Goal: Task Accomplishment & Management: Complete application form

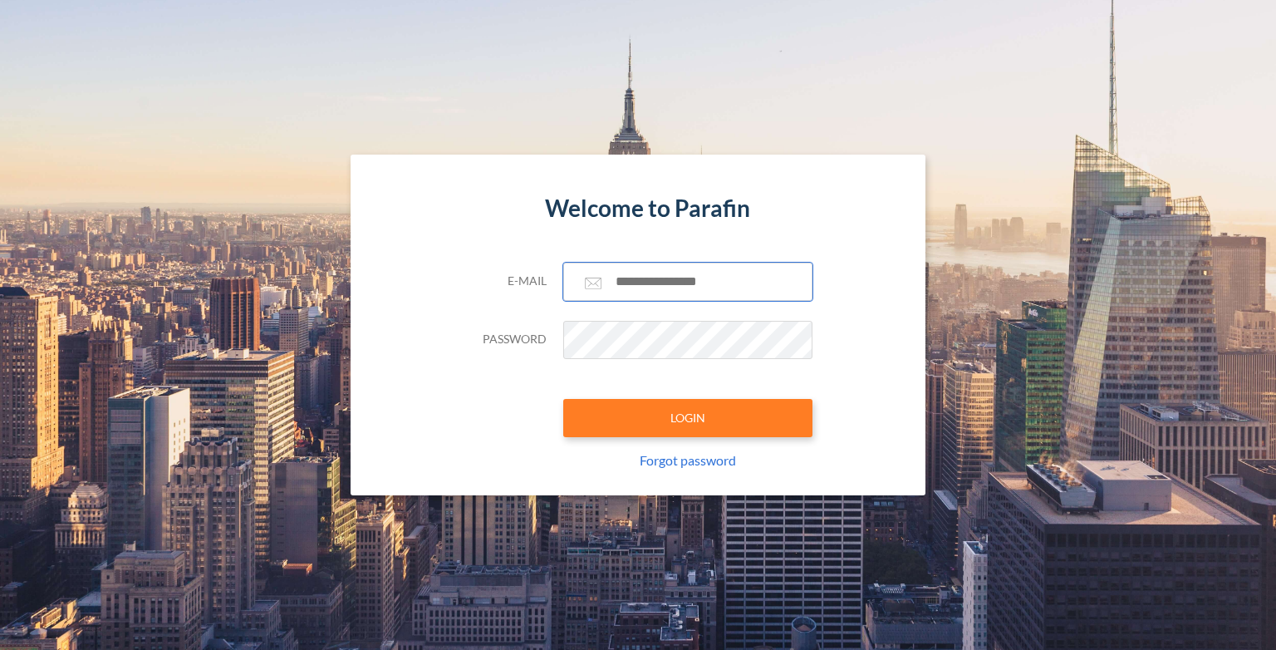
click at [704, 284] on input "text" at bounding box center [687, 282] width 249 height 38
type input "**********"
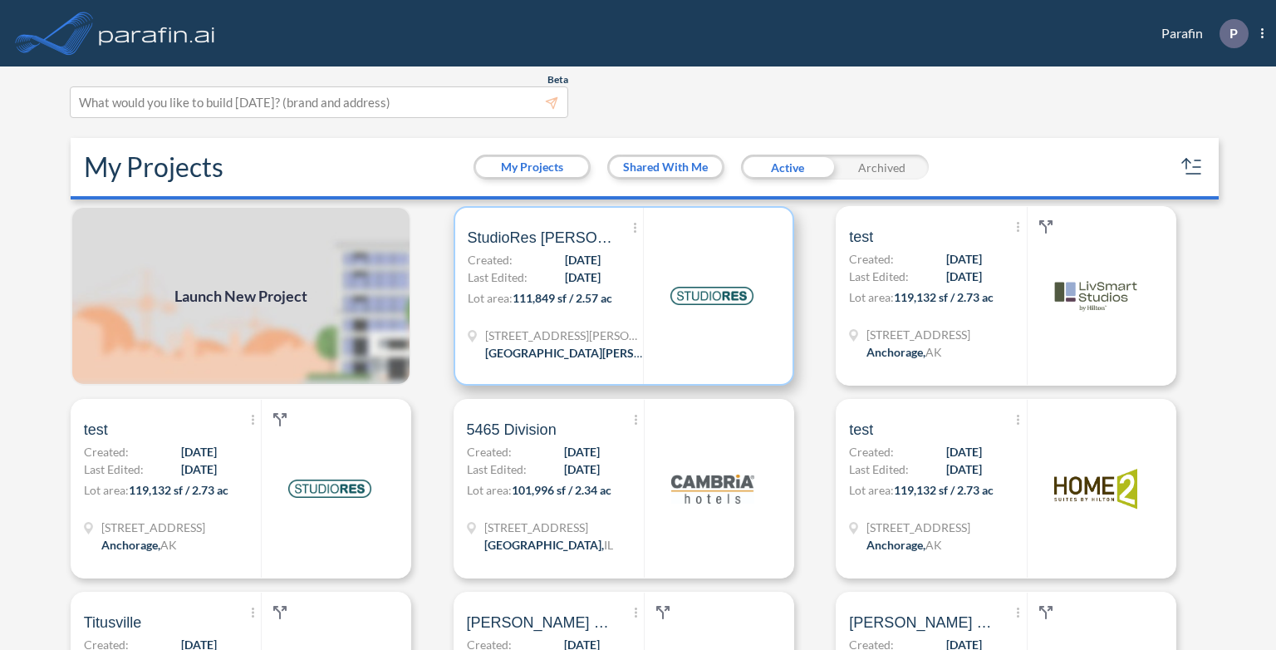
click at [575, 299] on span "111,849 sf / 2.57 ac" at bounding box center [563, 298] width 100 height 14
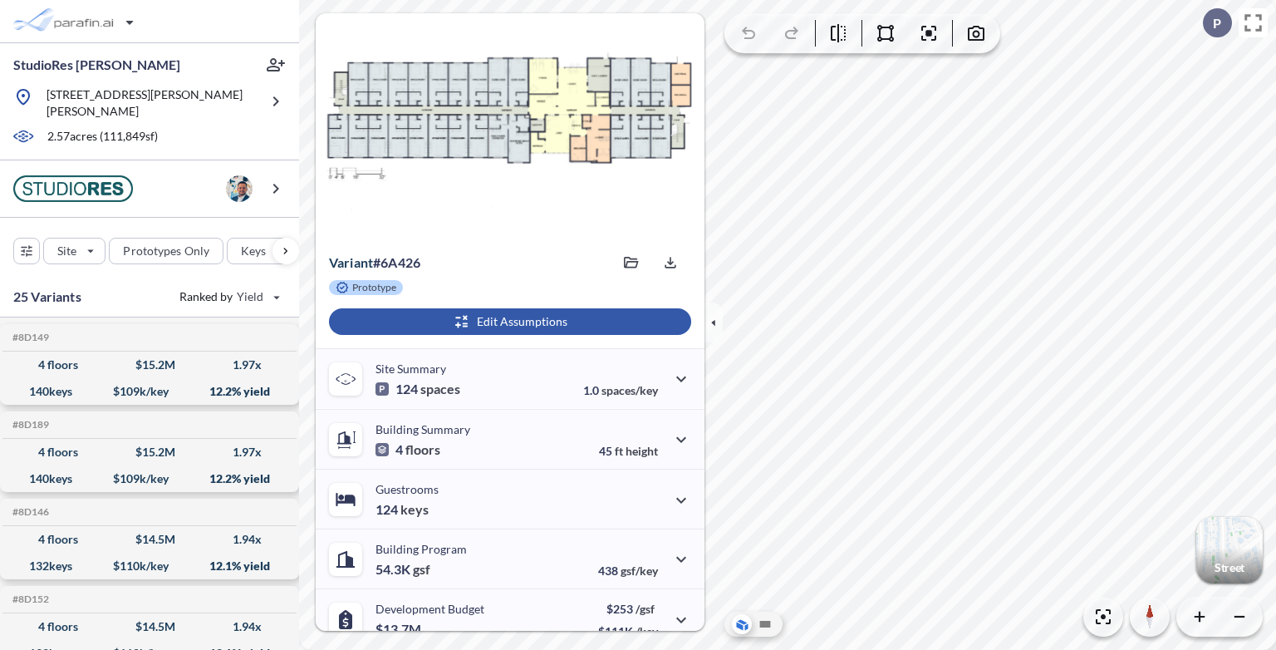
click at [570, 321] on div "button" at bounding box center [510, 321] width 362 height 27
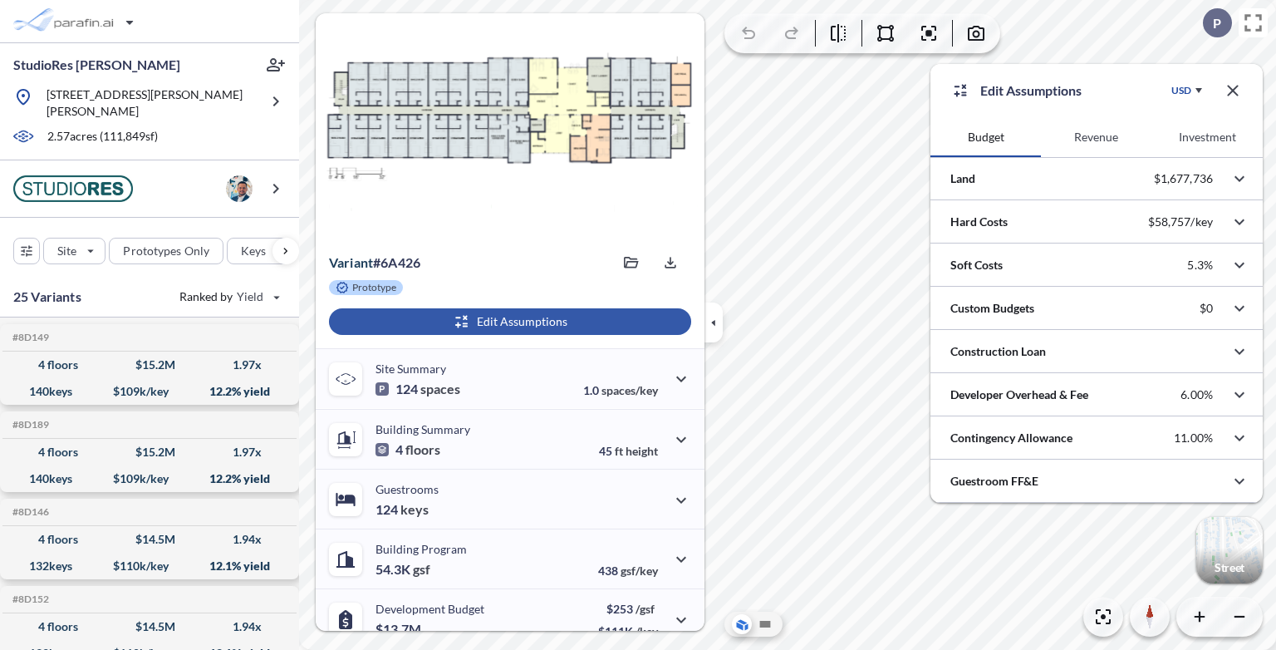
click at [1097, 131] on button "Revenue" at bounding box center [1096, 137] width 110 height 40
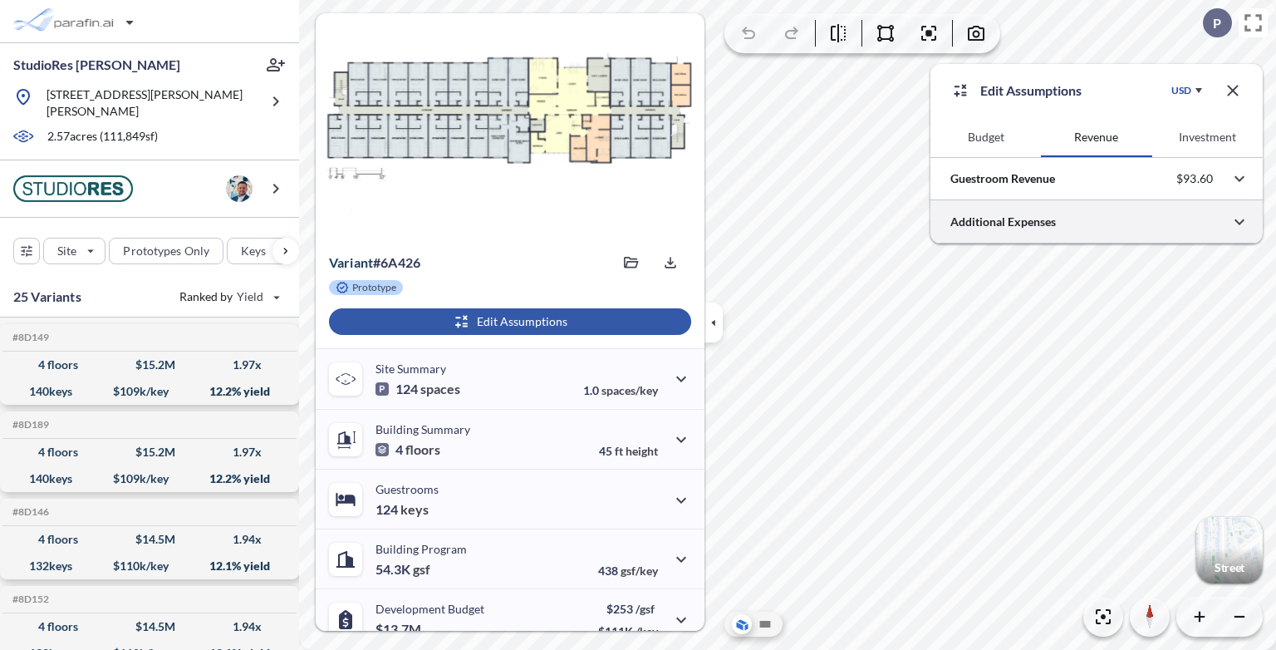
click at [1107, 221] on div at bounding box center [1096, 221] width 332 height 42
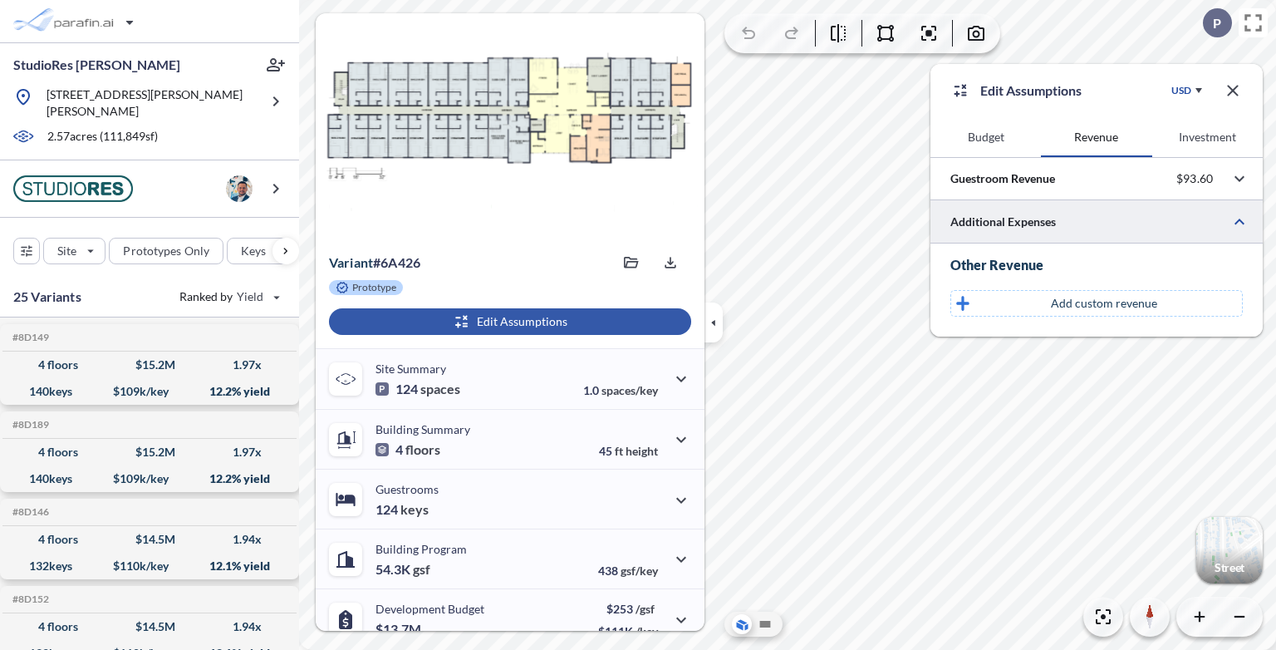
click at [1107, 221] on div at bounding box center [1096, 221] width 332 height 42
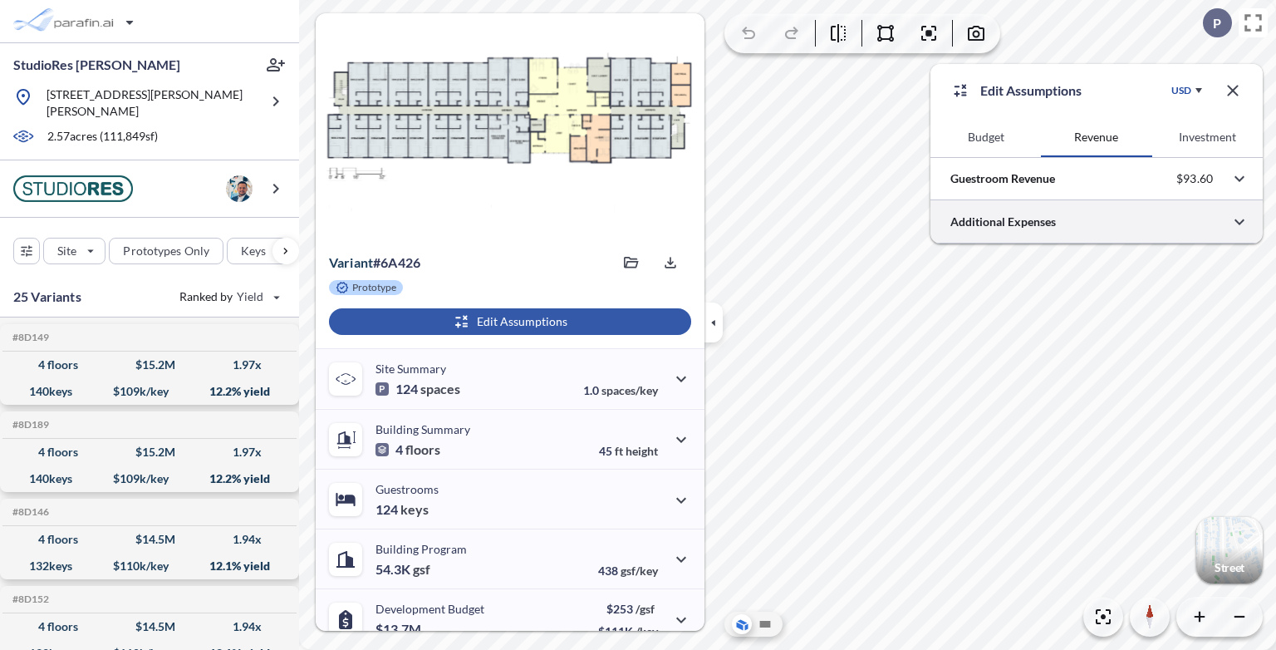
click at [1107, 221] on div at bounding box center [1096, 221] width 332 height 42
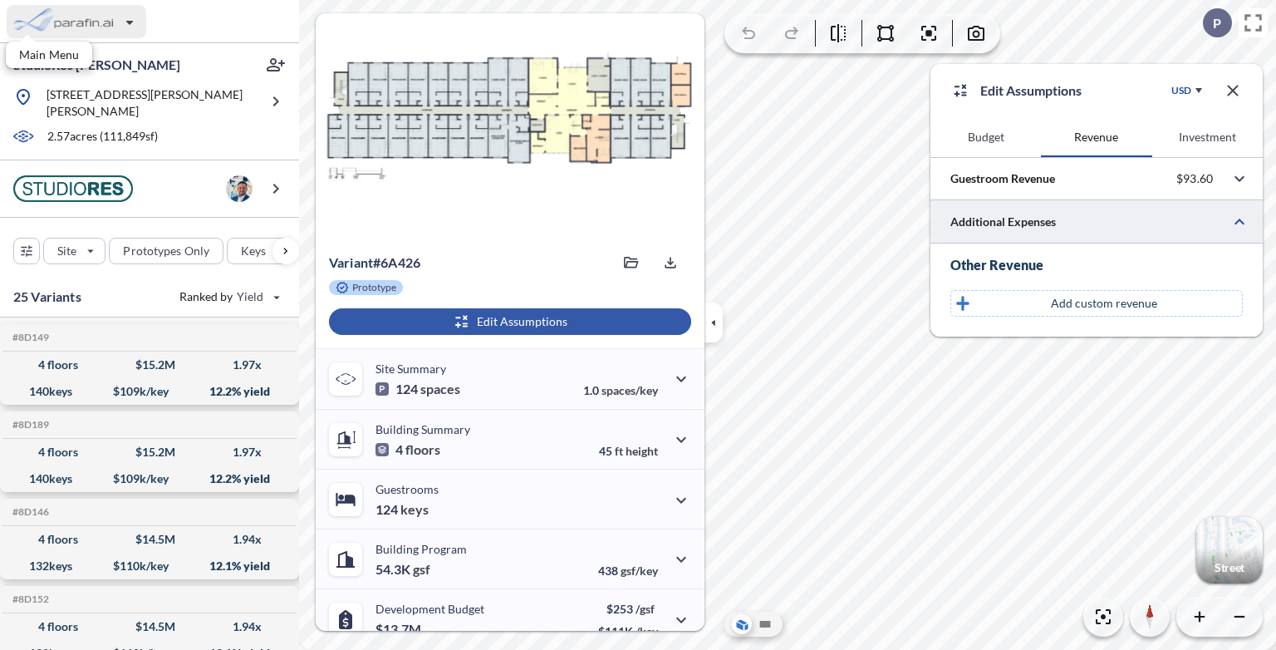
click at [70, 22] on div "button" at bounding box center [77, 21] width 140 height 33
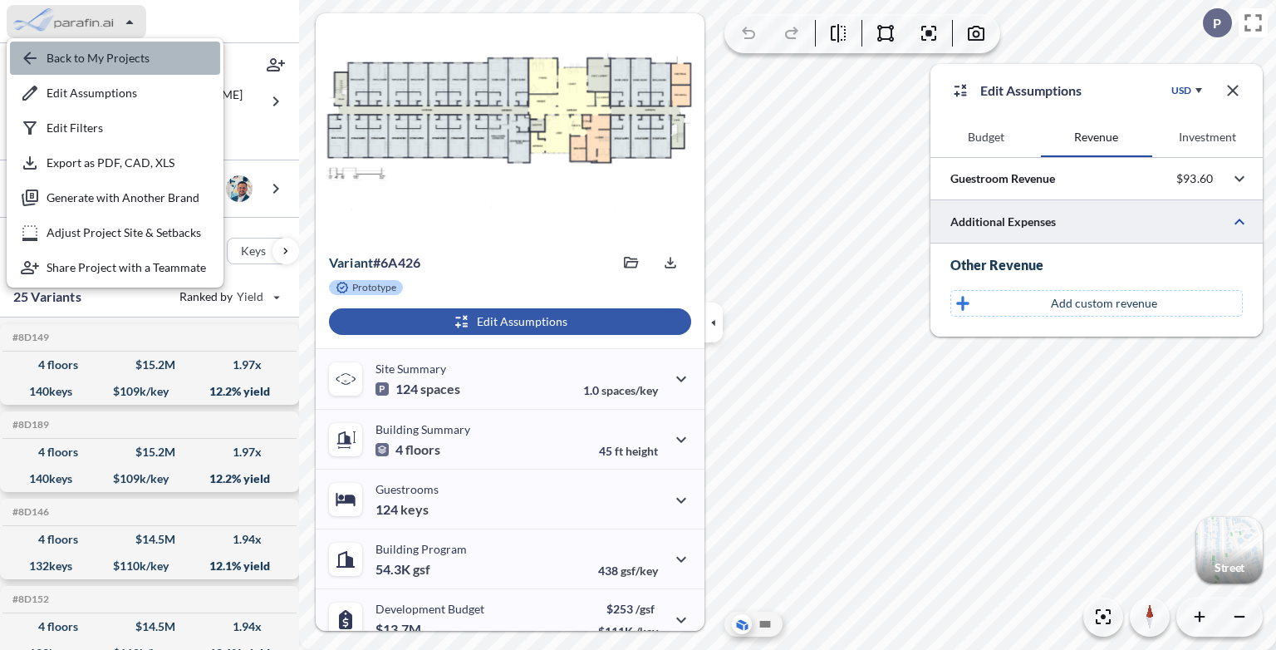
click at [91, 61] on div "button" at bounding box center [115, 58] width 210 height 33
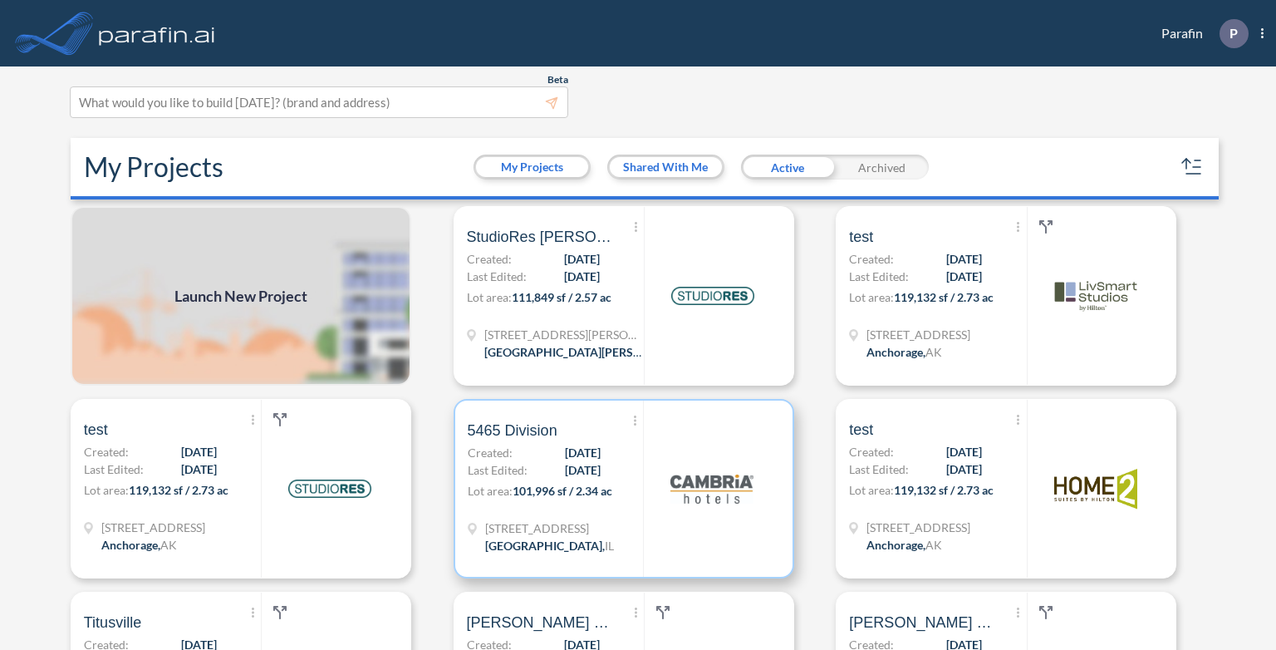
click at [565, 477] on span "07/02/2025" at bounding box center [583, 469] width 36 height 17
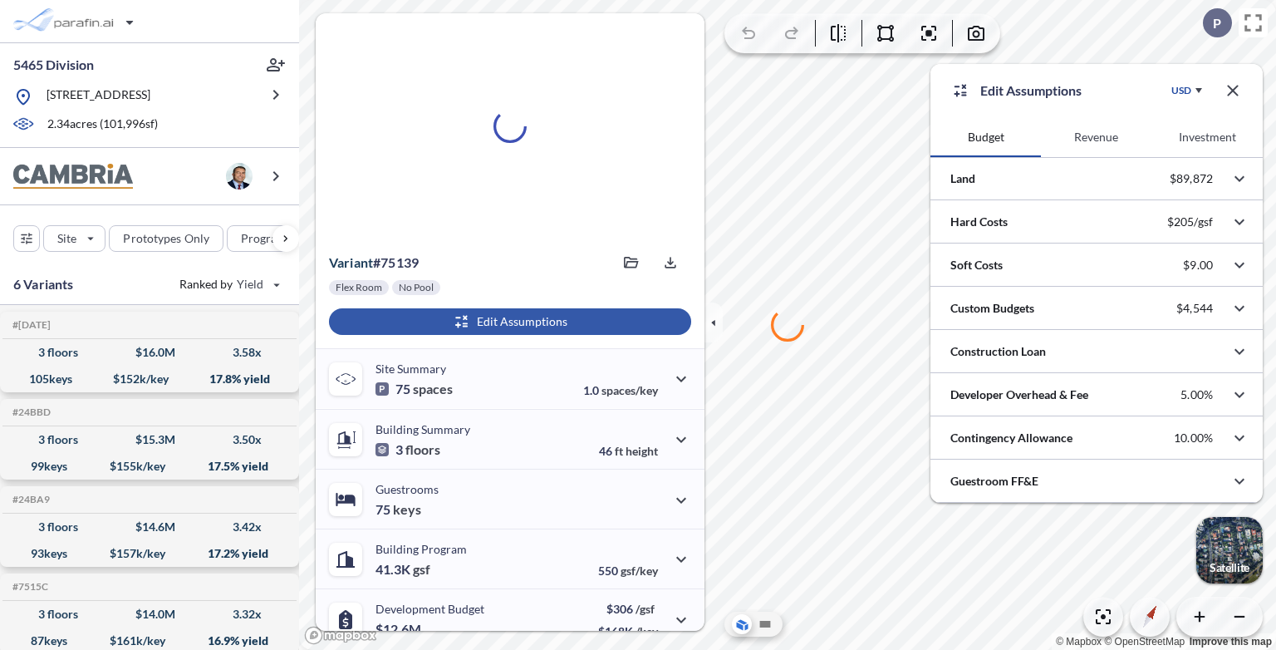
click at [1107, 142] on button "Revenue" at bounding box center [1096, 137] width 110 height 40
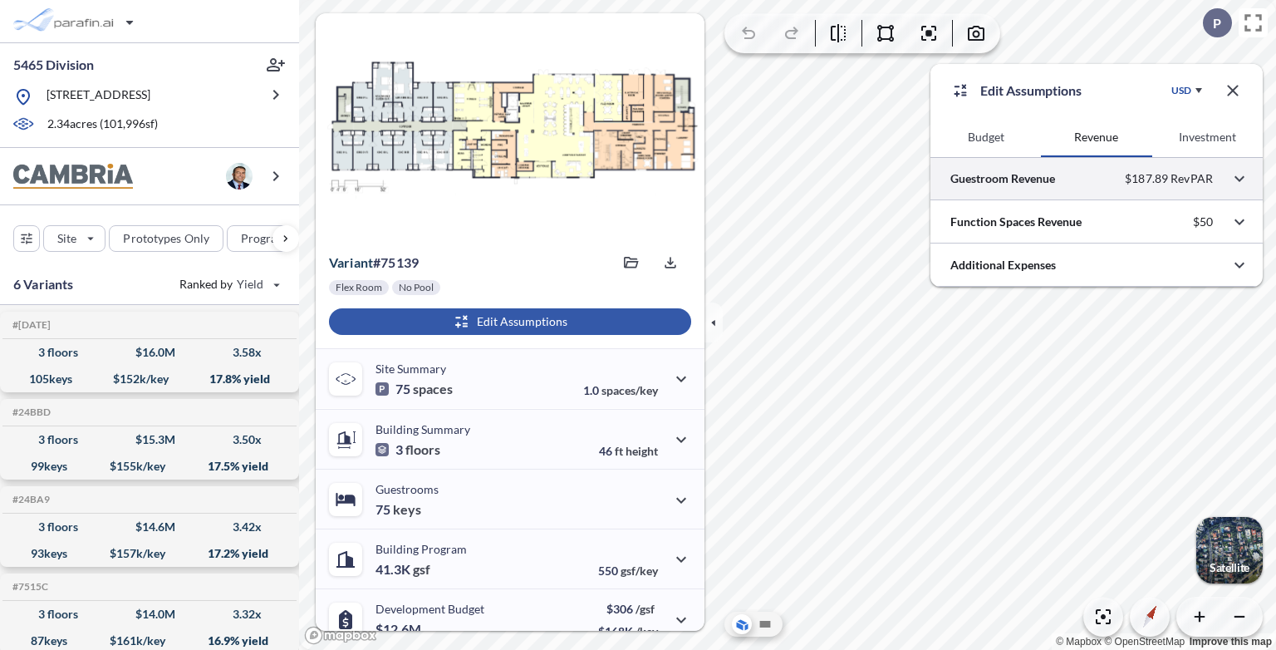
drag, startPoint x: 1126, startPoint y: 217, endPoint x: 1112, endPoint y: 178, distance: 41.5
click at [1111, 178] on div at bounding box center [1096, 178] width 332 height 42
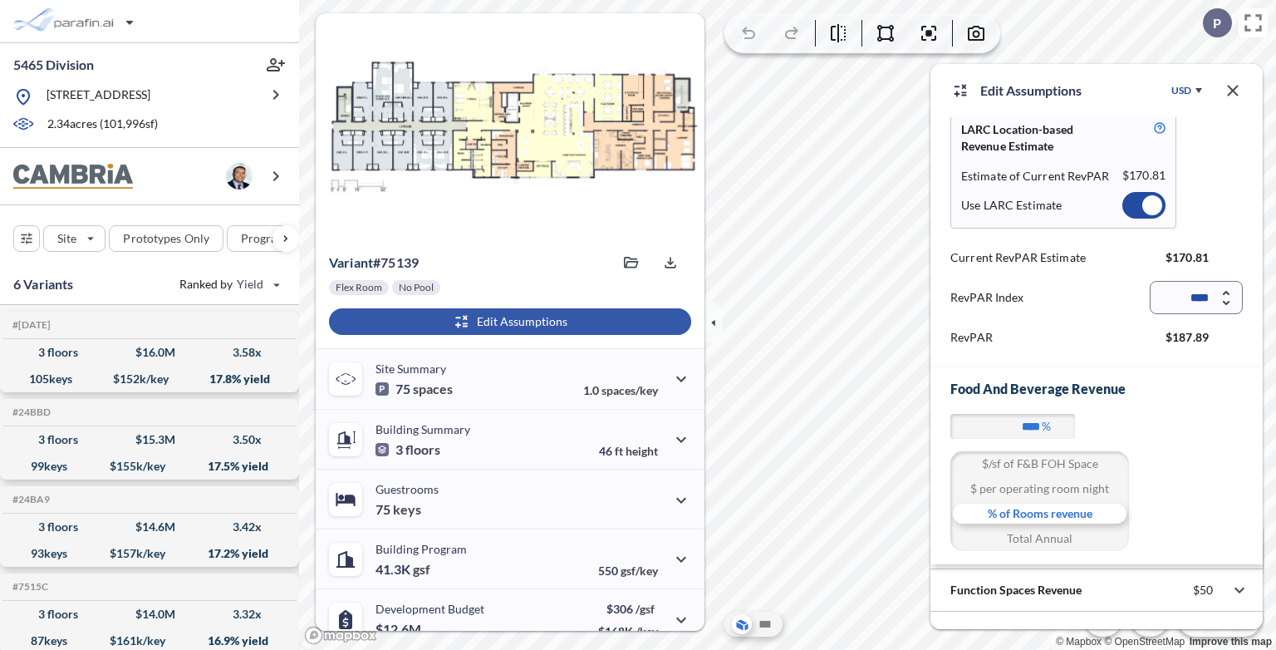
scroll to position [126, 0]
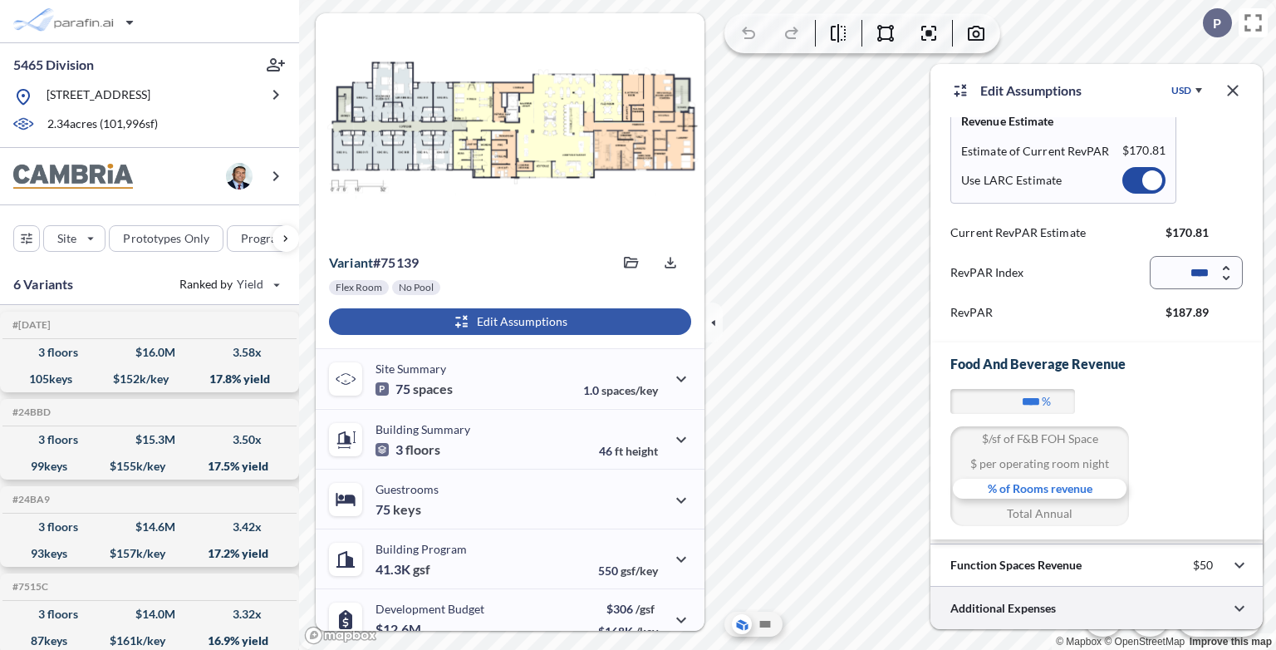
click at [1053, 612] on div at bounding box center [1096, 607] width 332 height 42
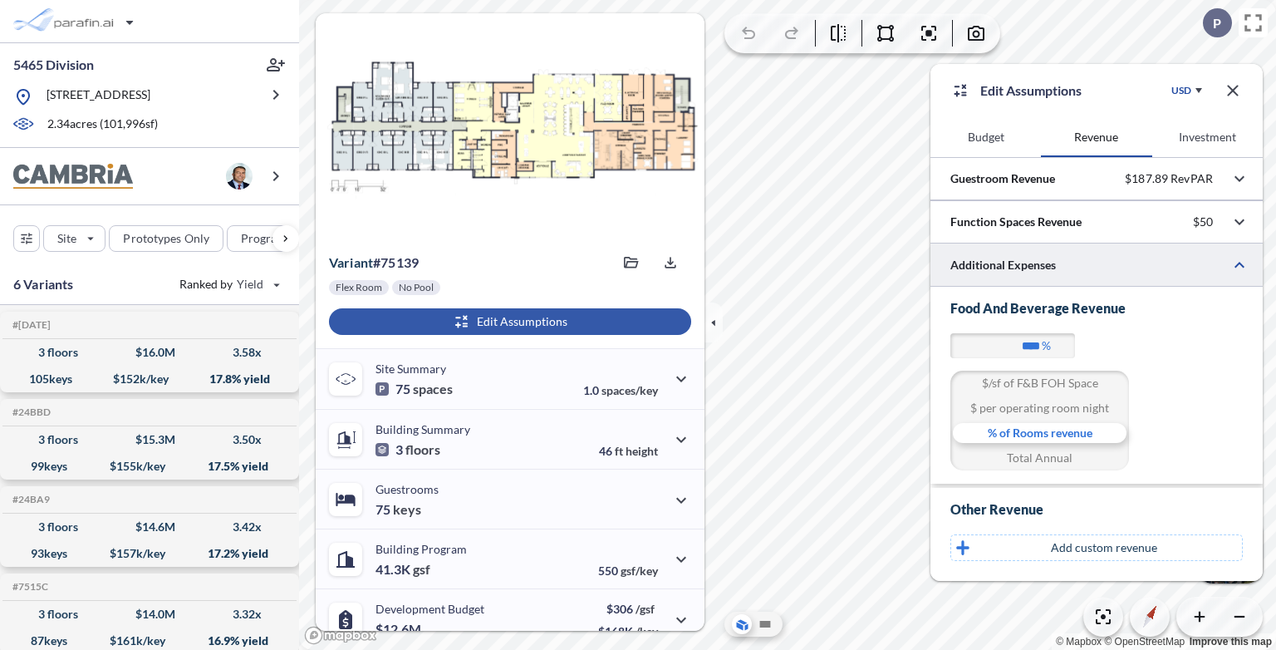
scroll to position [0, 0]
click at [1037, 261] on div at bounding box center [1096, 264] width 332 height 42
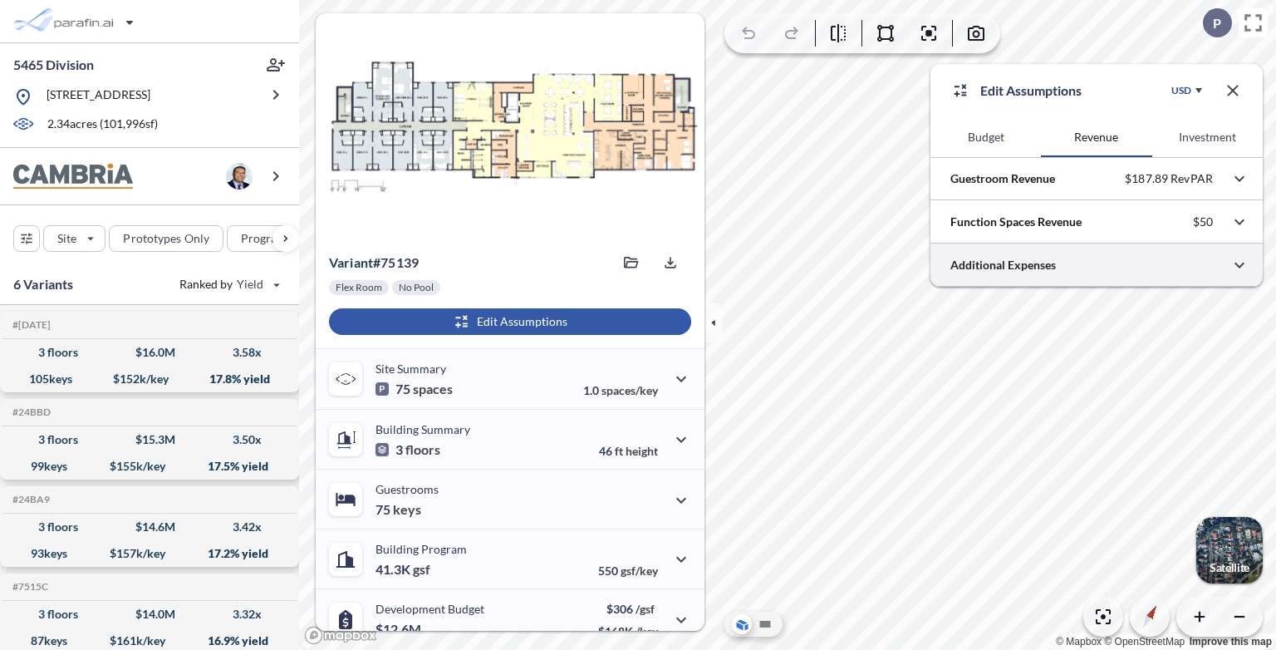
click at [1037, 261] on div at bounding box center [1096, 264] width 332 height 42
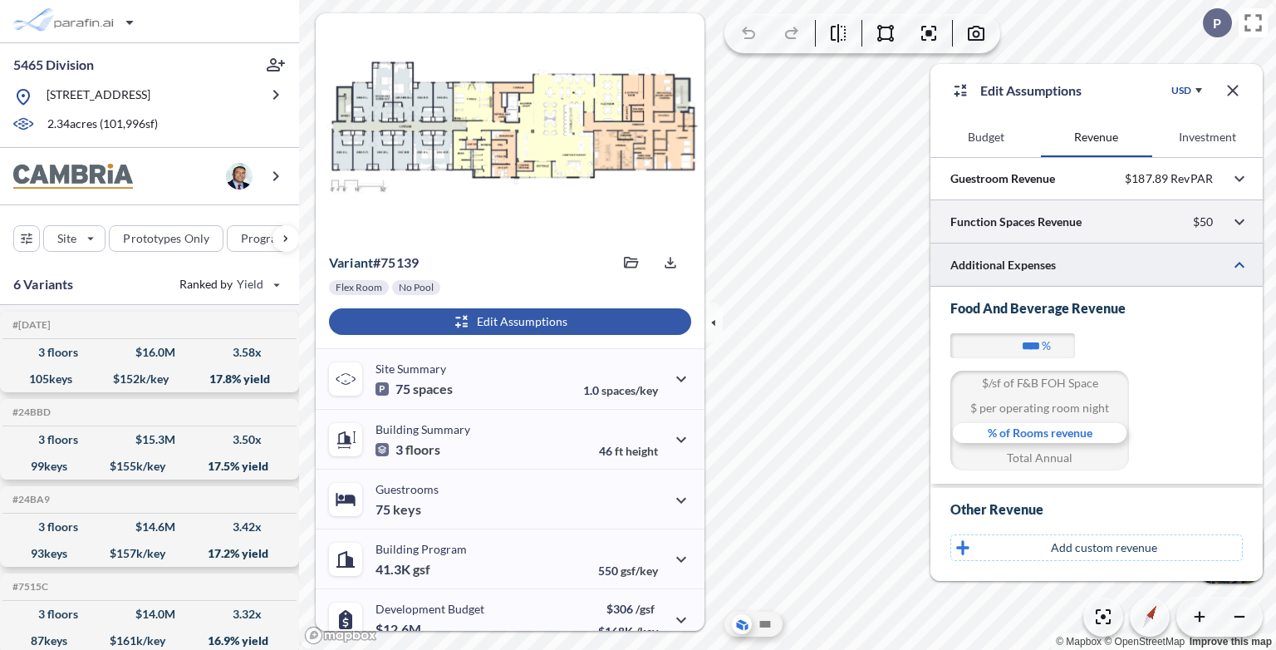
click at [1040, 225] on div at bounding box center [1096, 221] width 332 height 42
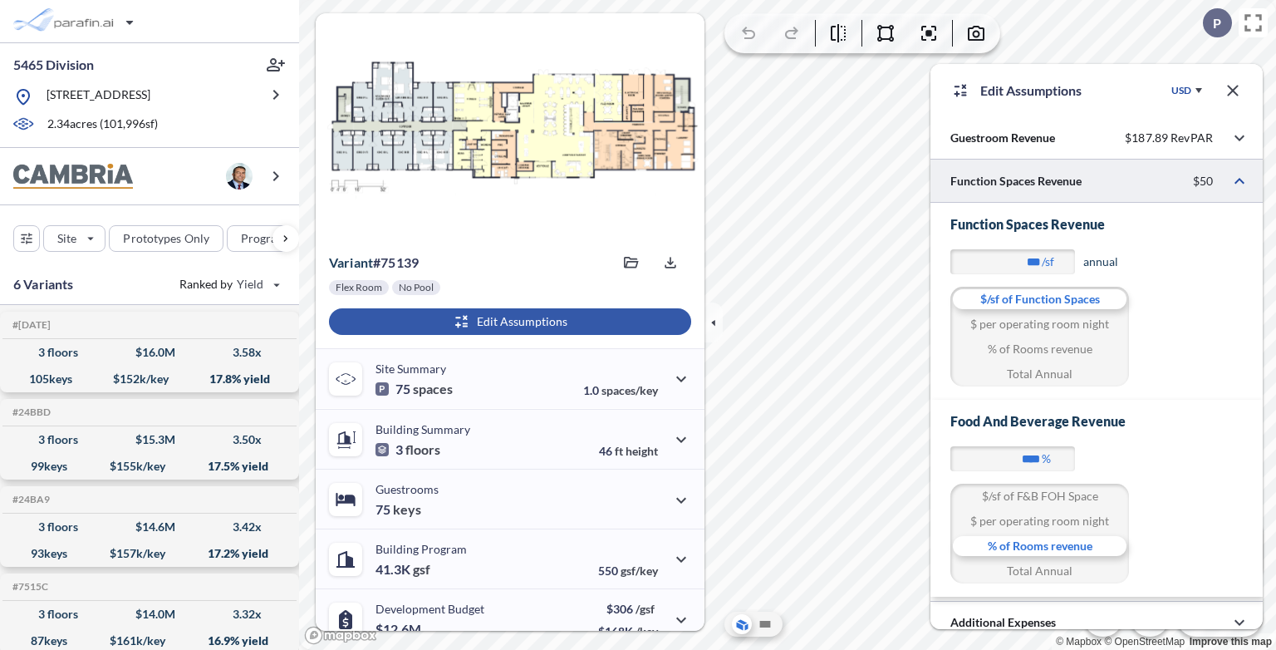
scroll to position [53, 0]
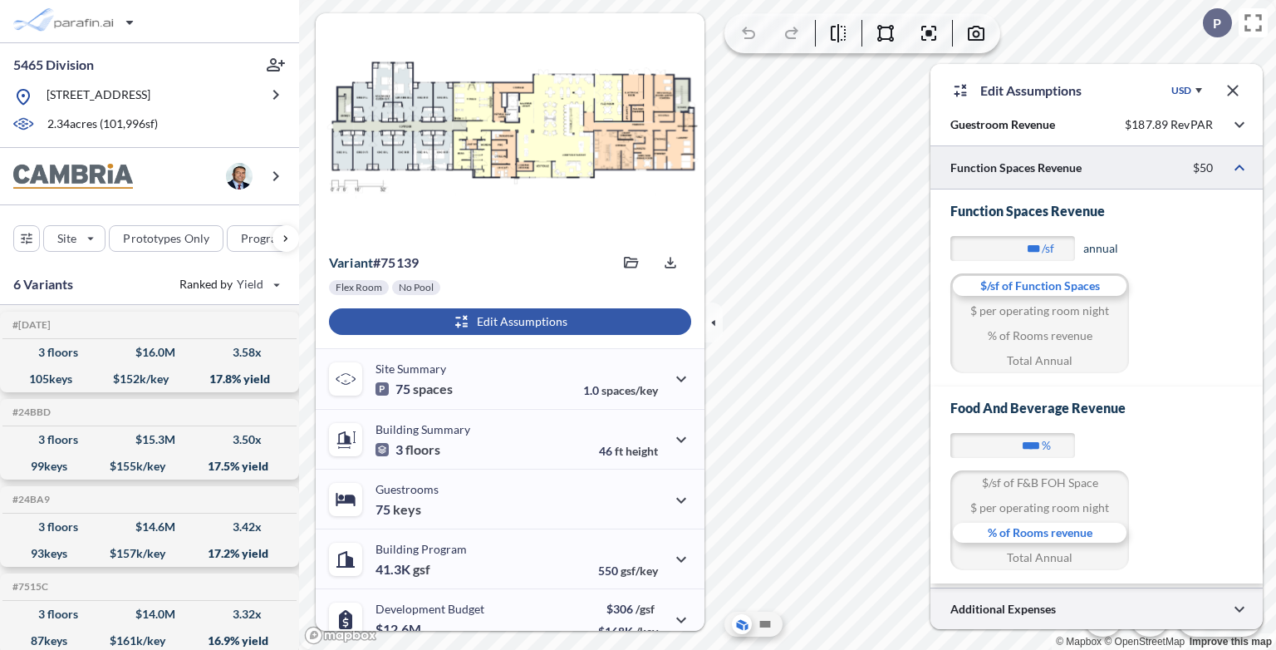
click at [1067, 606] on div at bounding box center [1096, 608] width 332 height 42
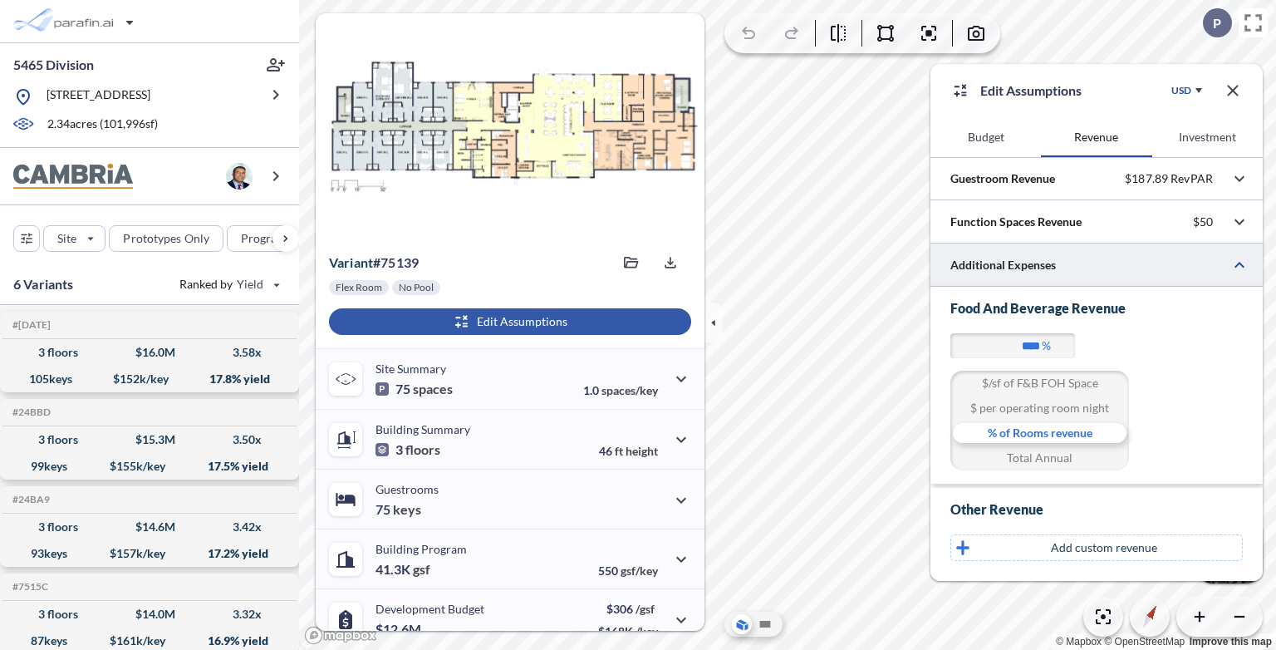
click at [1121, 264] on div at bounding box center [1096, 264] width 332 height 42
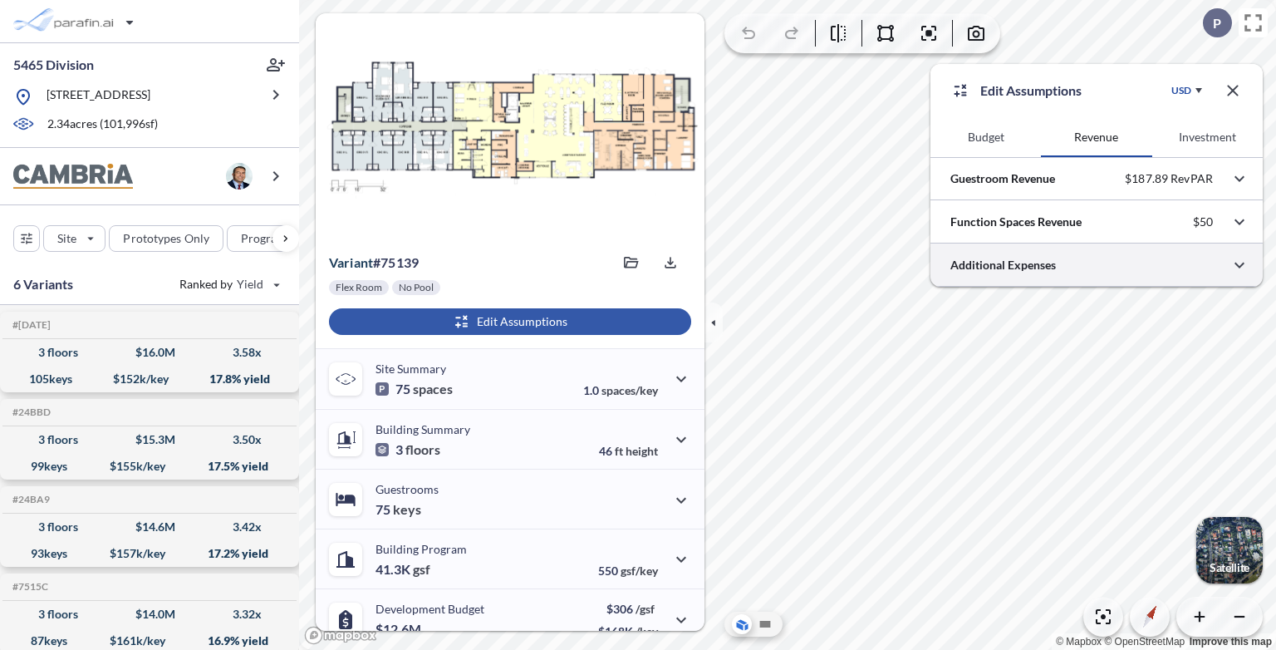
click at [1077, 277] on div at bounding box center [1096, 264] width 332 height 42
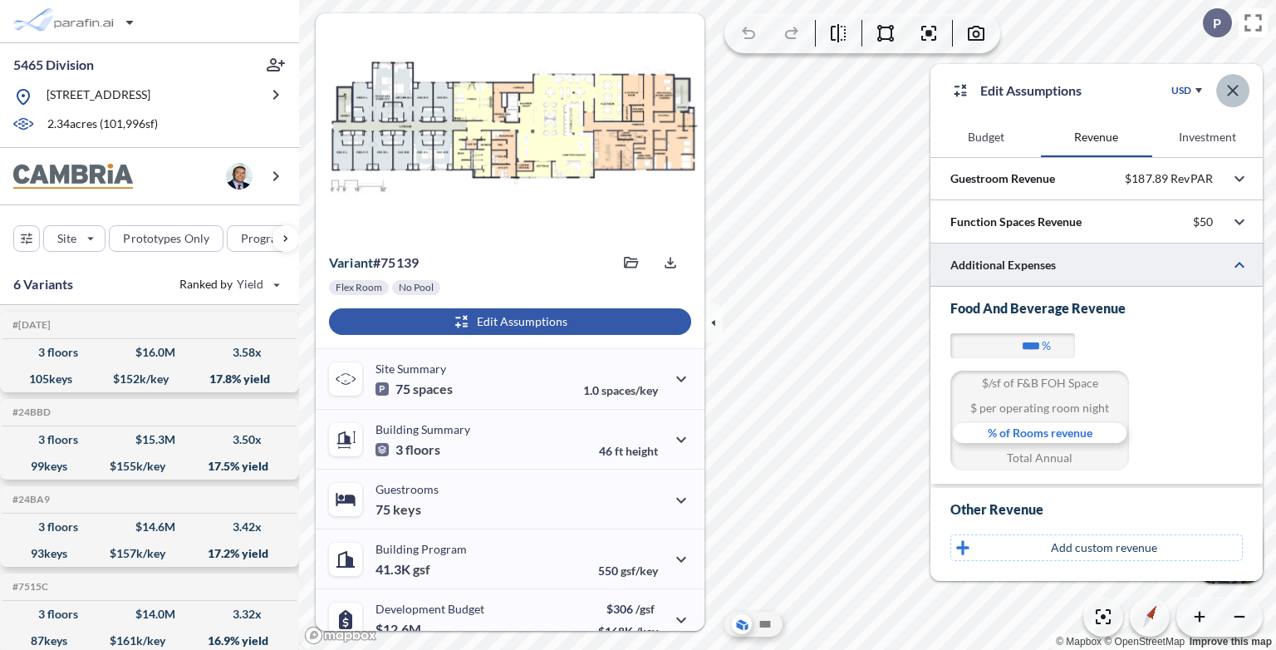
click at [1238, 82] on icon "button" at bounding box center [1233, 91] width 20 height 20
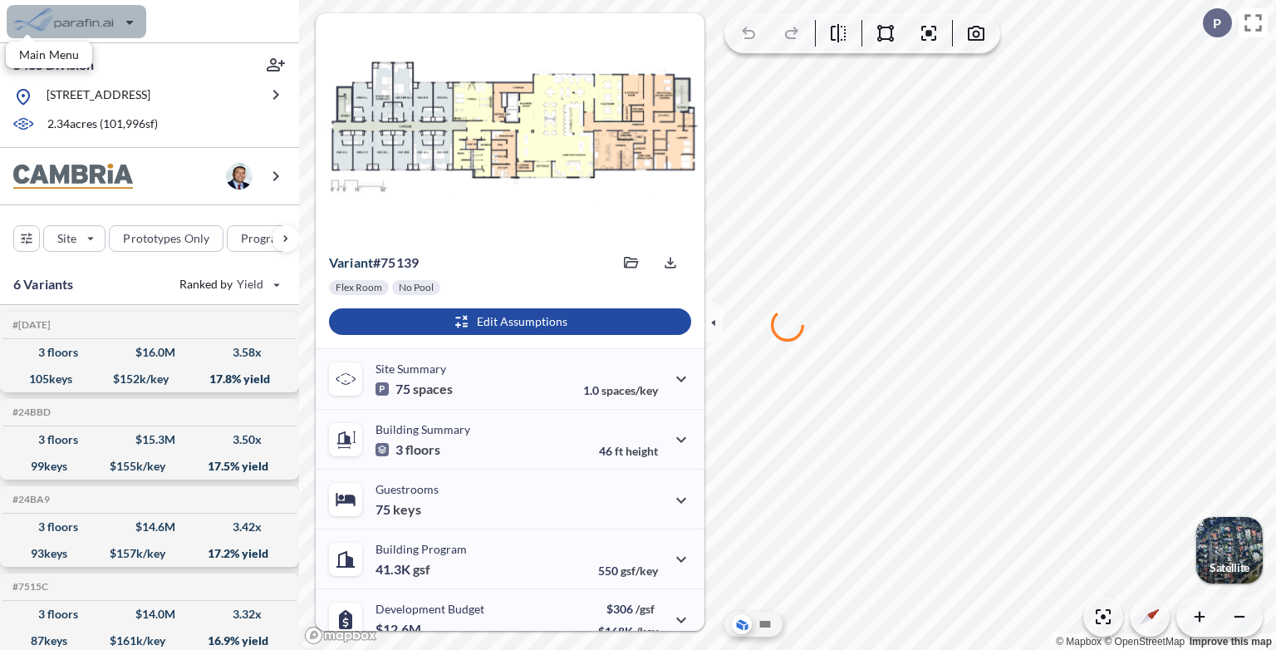
click at [86, 27] on div "button" at bounding box center [77, 21] width 140 height 33
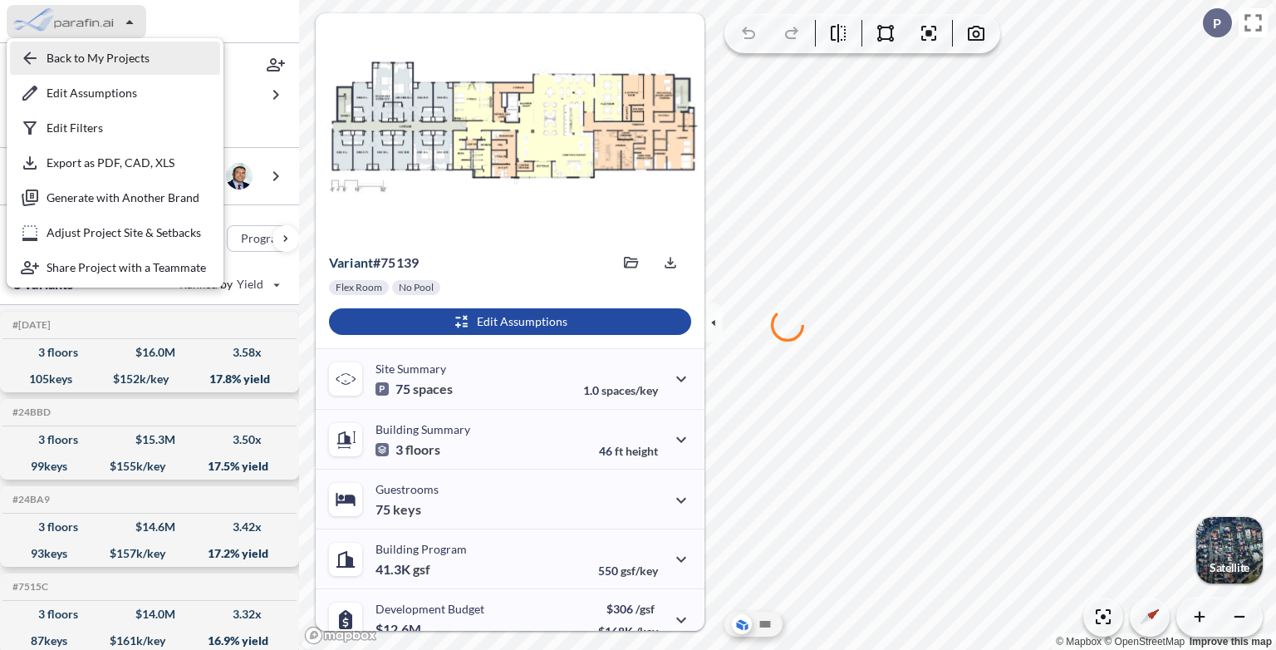
click at [88, 59] on div "button" at bounding box center [115, 58] width 210 height 33
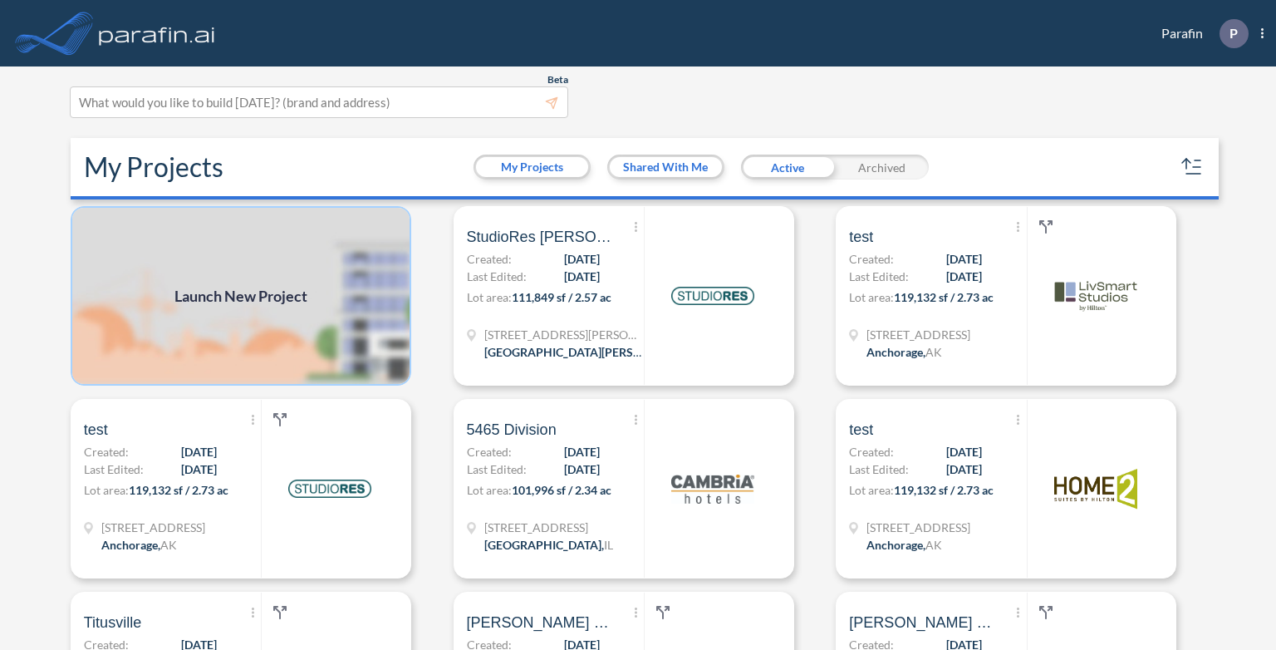
click at [262, 267] on img at bounding box center [241, 295] width 341 height 179
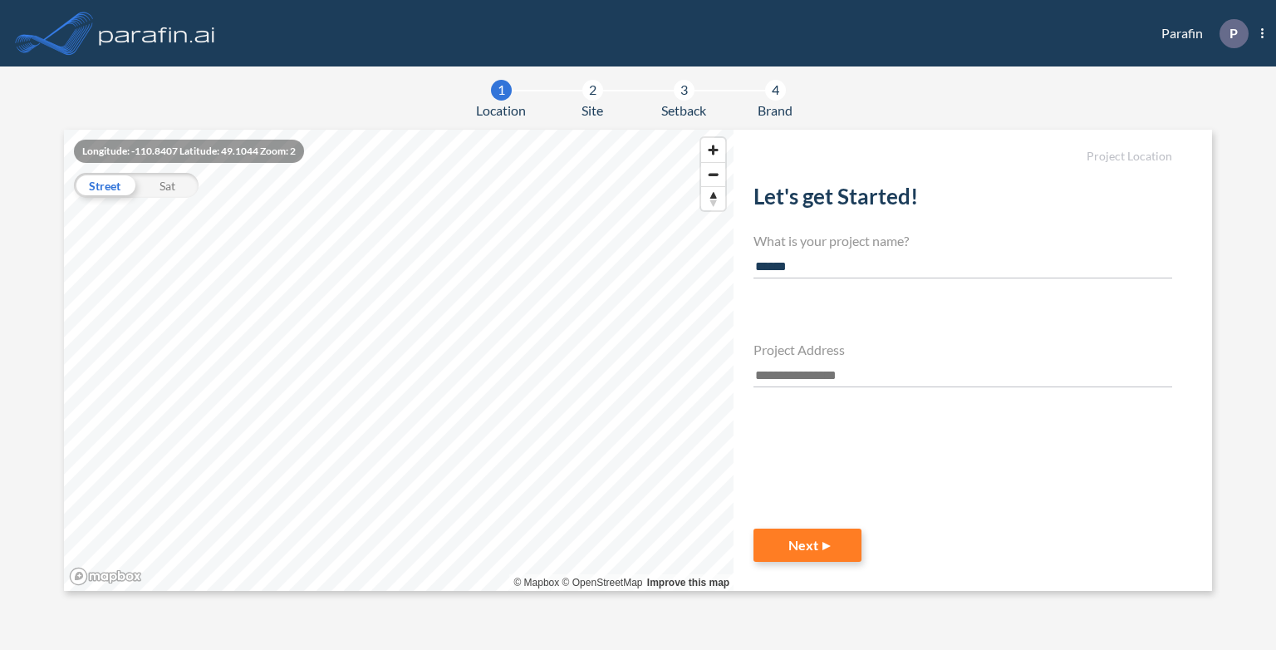
type input "******"
click at [850, 366] on input "text" at bounding box center [962, 376] width 419 height 22
type input "**"
type input "****"
click at [804, 374] on input "text" at bounding box center [962, 376] width 419 height 22
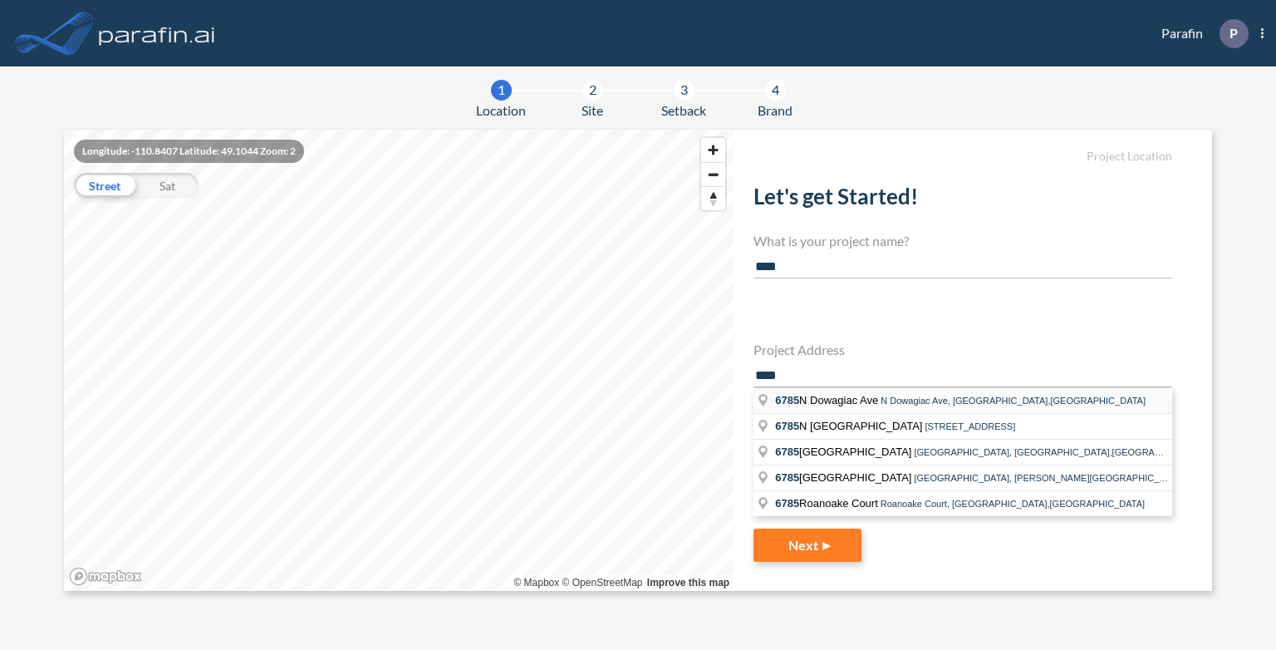
click at [806, 404] on li "6785 N Dowagiac Ave N Dowagiac Ave, Chicago,IL" at bounding box center [962, 401] width 419 height 26
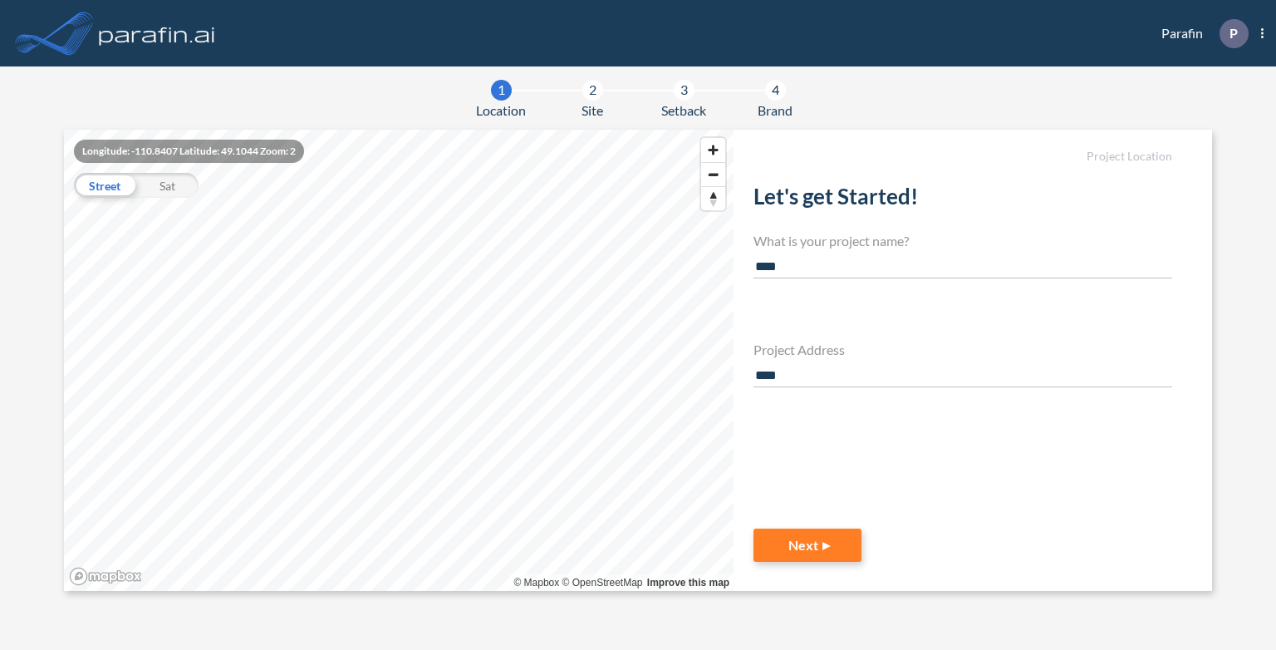
type input "**********"
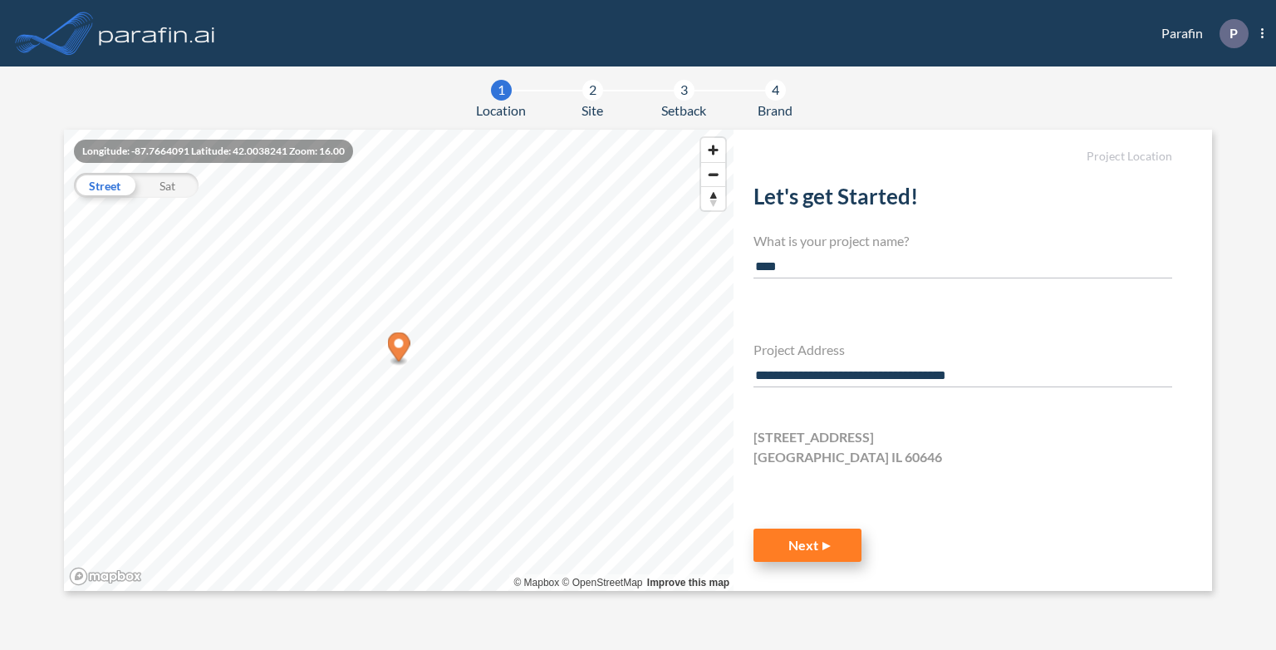
click at [831, 542] on button "Next" at bounding box center [807, 544] width 108 height 33
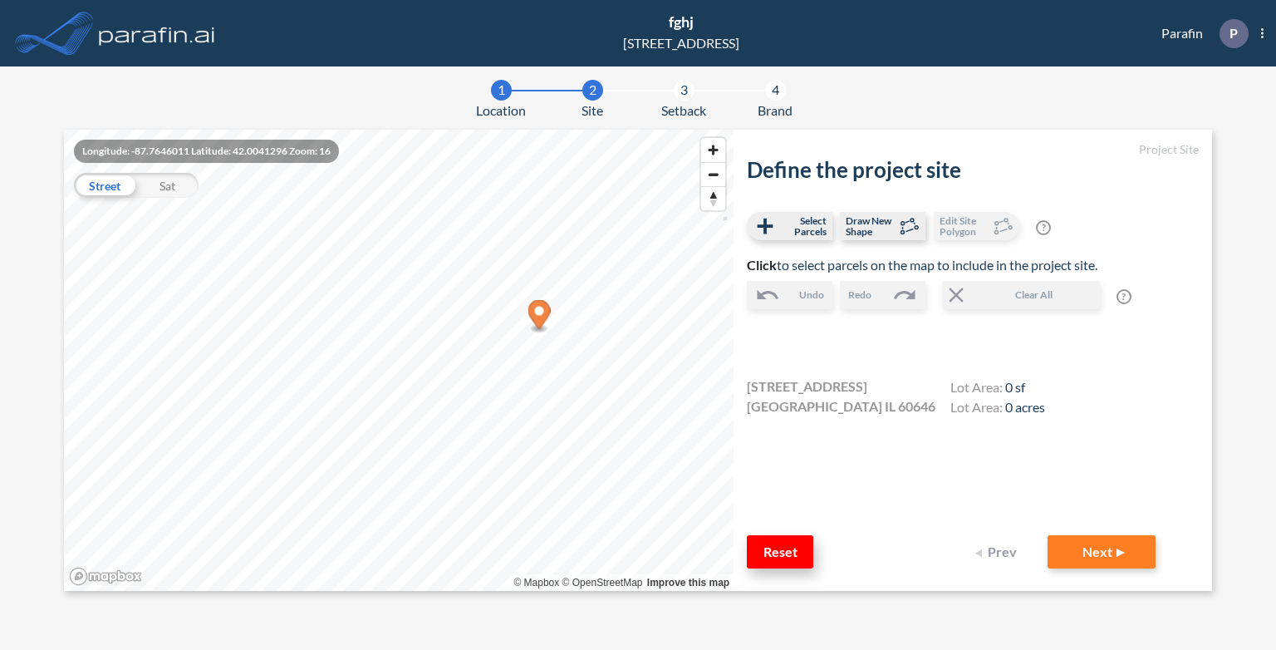
click at [789, 563] on button "Reset" at bounding box center [780, 551] width 66 height 33
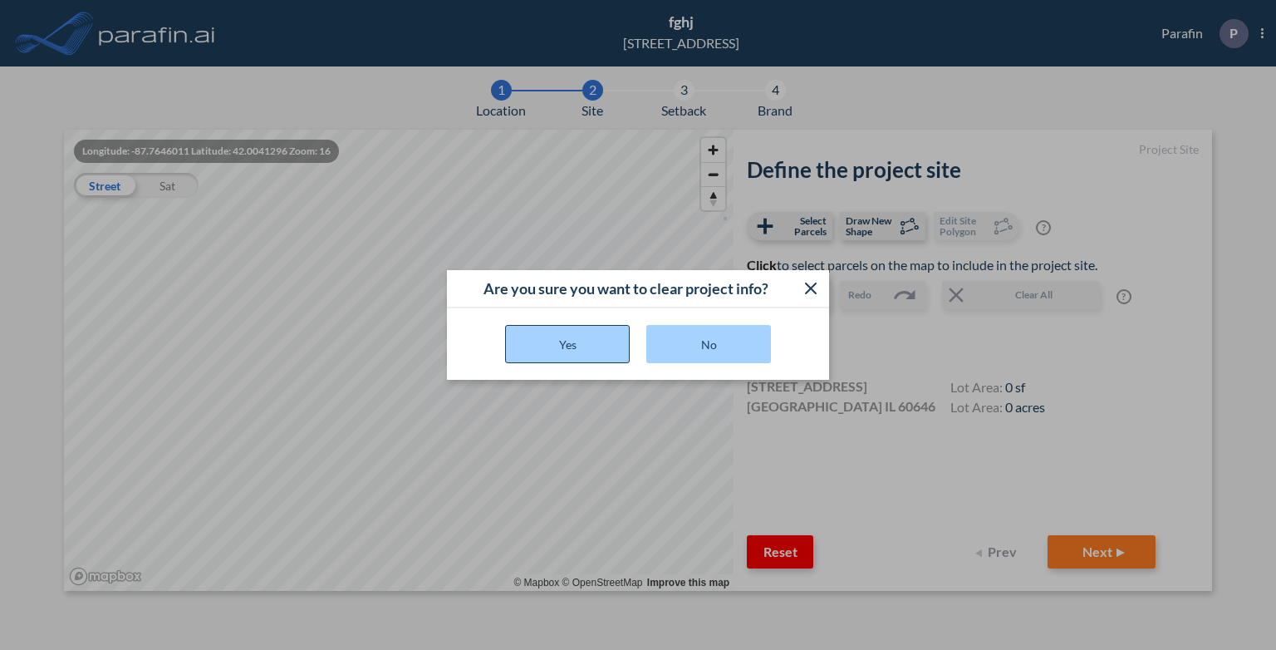
click at [572, 341] on button "Yes" at bounding box center [567, 344] width 125 height 38
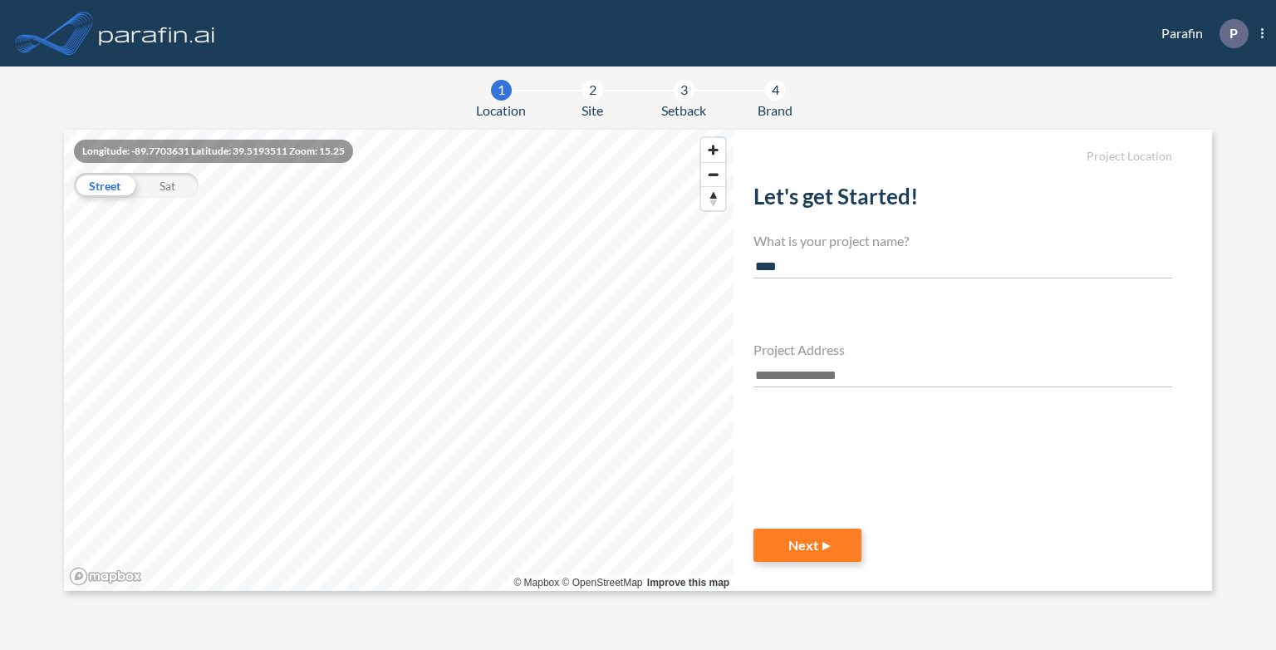
type input "****"
click at [837, 551] on button "Next" at bounding box center [807, 544] width 108 height 33
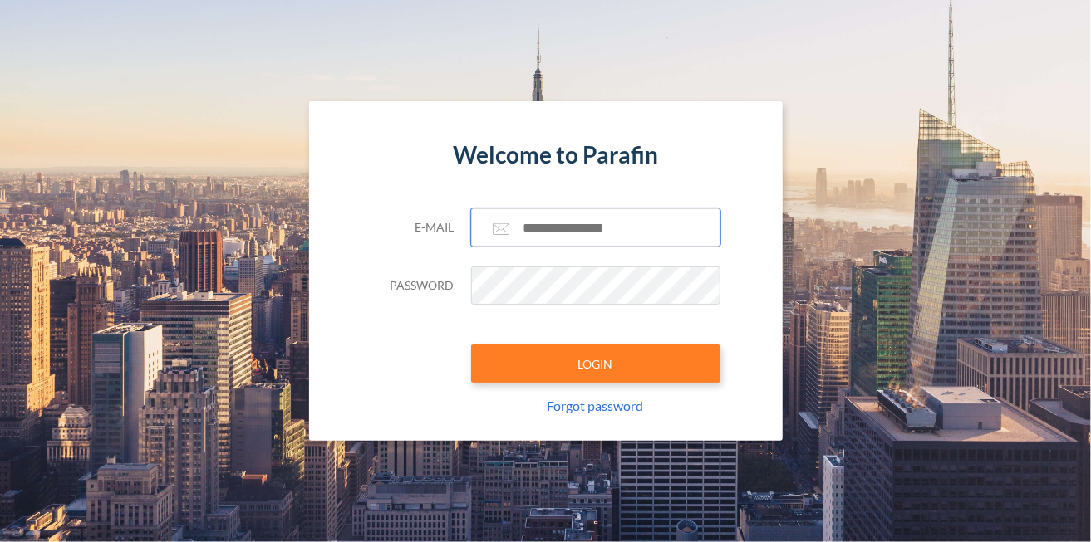
click at [601, 228] on input "text" at bounding box center [595, 228] width 249 height 38
